Goal: Find specific page/section: Find specific page/section

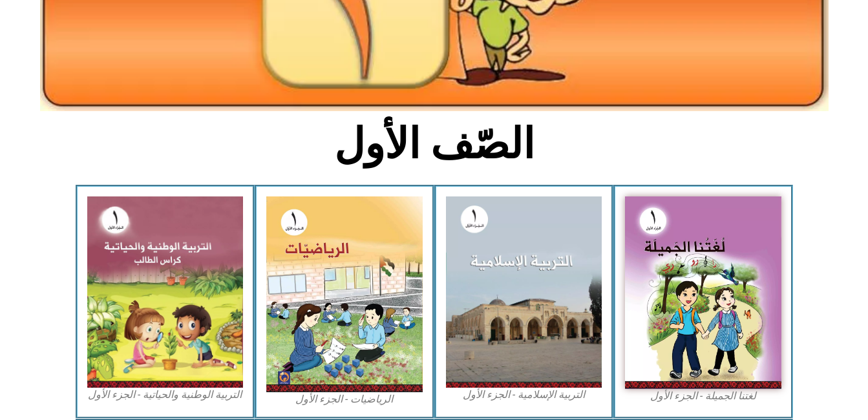
scroll to position [282, 0]
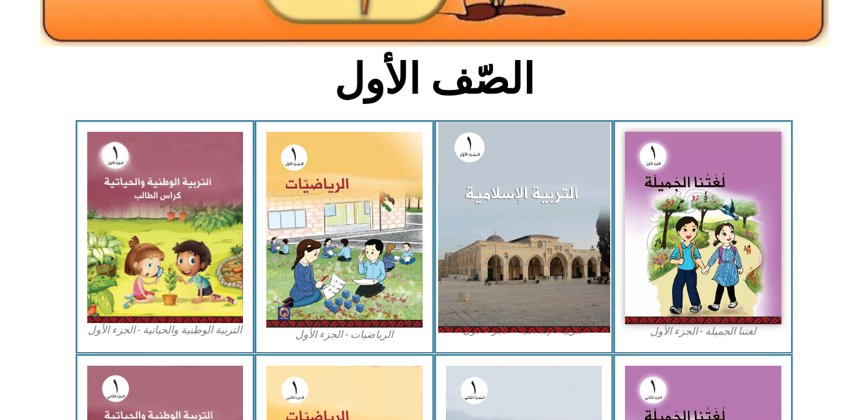
click at [520, 186] on img at bounding box center [523, 227] width 172 height 210
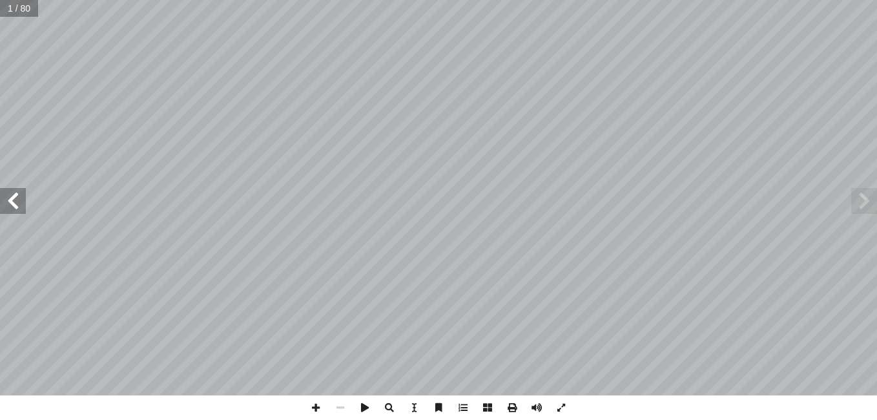
click at [17, 198] on span at bounding box center [13, 201] width 26 height 26
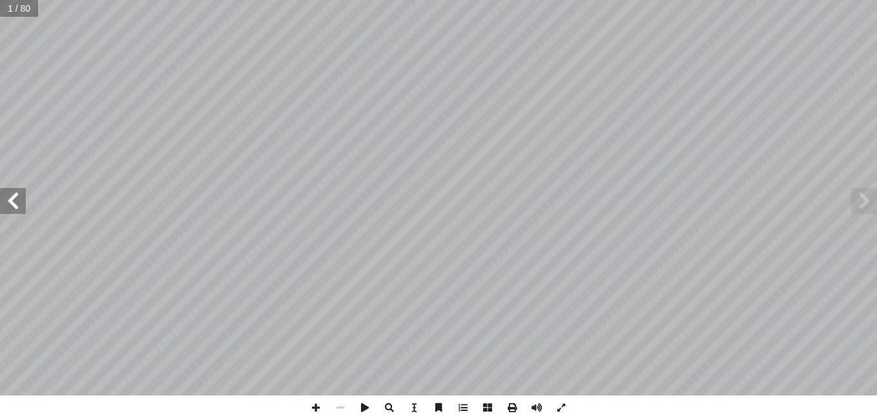
click at [17, 198] on span at bounding box center [13, 201] width 26 height 26
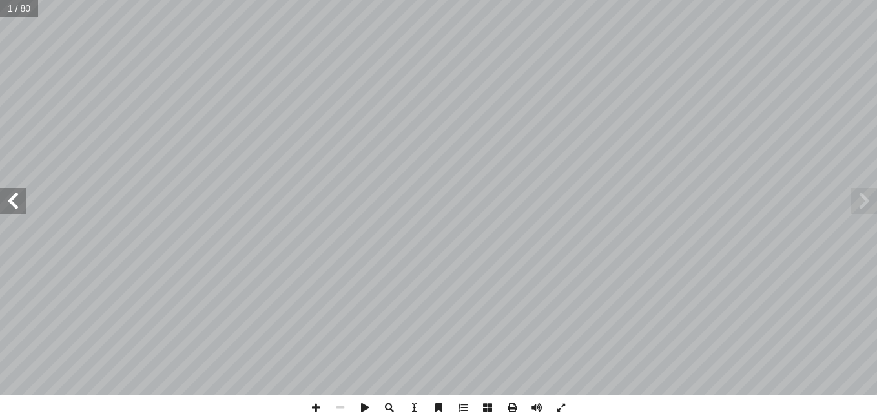
click at [17, 198] on span at bounding box center [13, 201] width 26 height 26
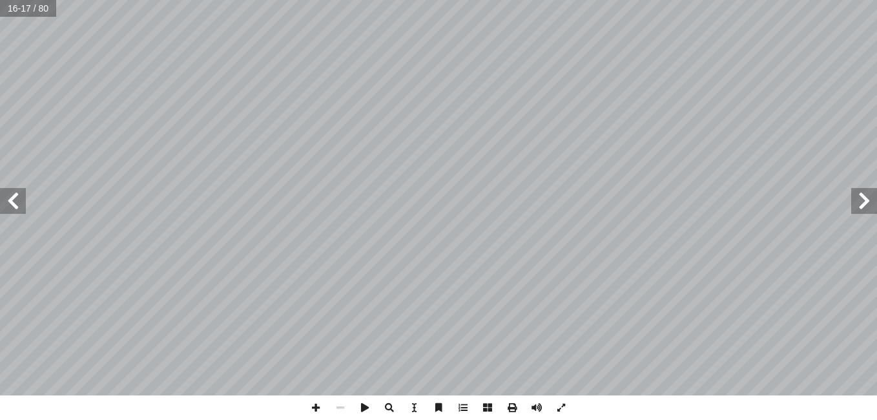
click at [17, 198] on span at bounding box center [13, 201] width 26 height 26
